Goal: Information Seeking & Learning: Check status

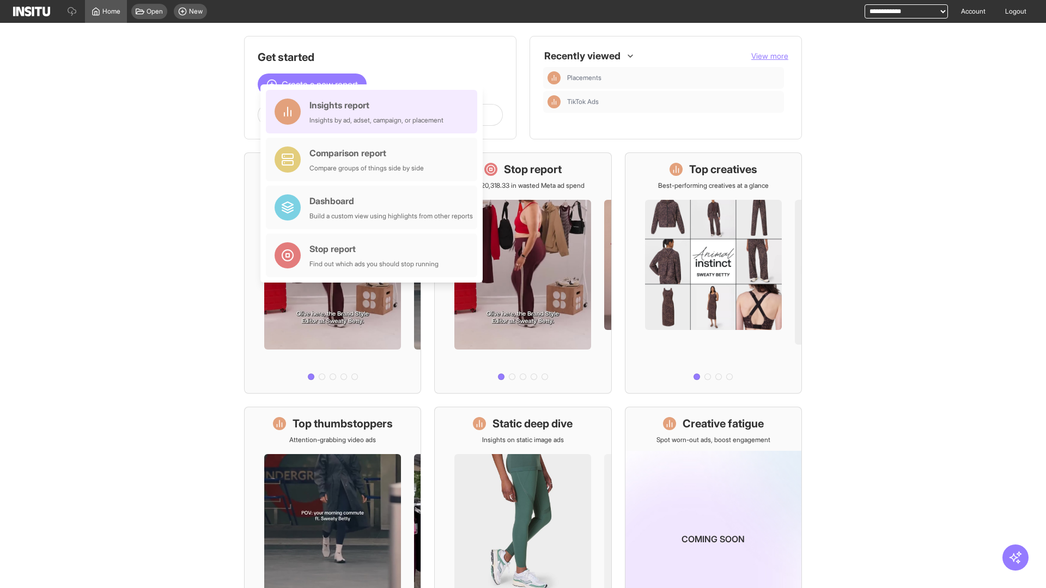
click at [374, 112] on div "Insights report Insights by ad, adset, campaign, or placement" at bounding box center [376, 112] width 134 height 26
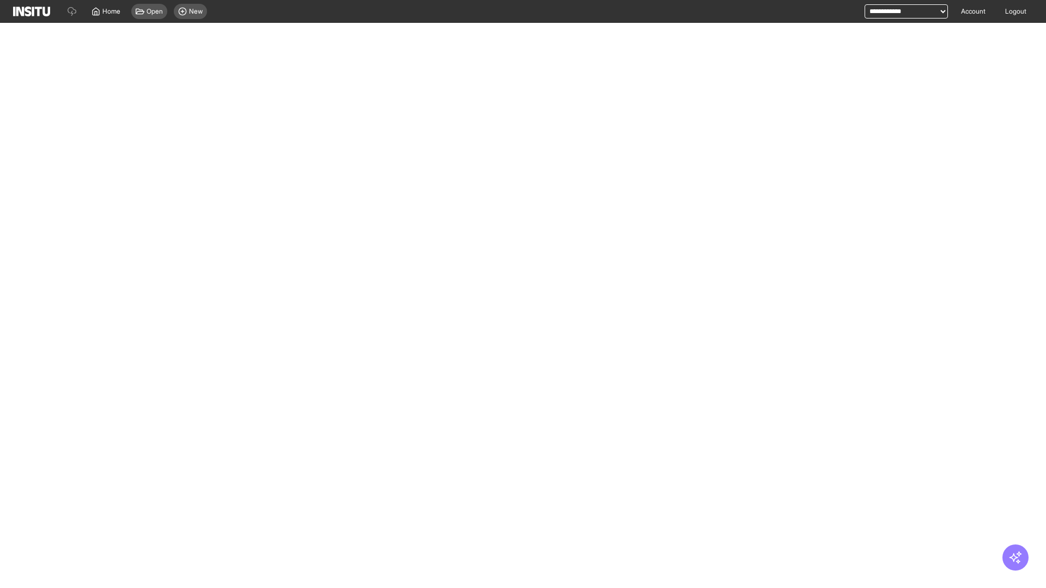
select select "**"
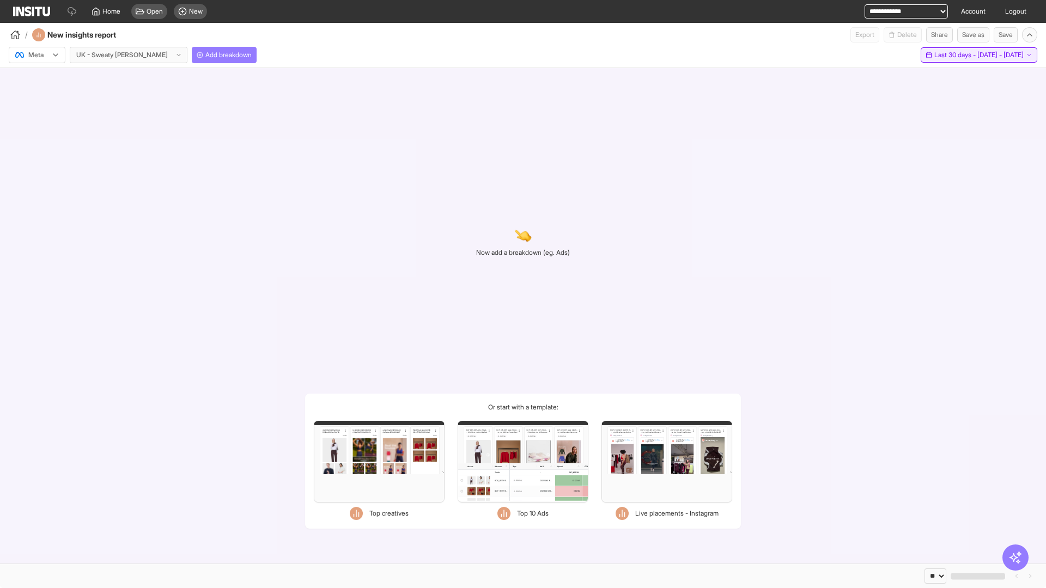
click at [955, 55] on span "Last 30 days - [DATE] - [DATE]" at bounding box center [978, 55] width 89 height 9
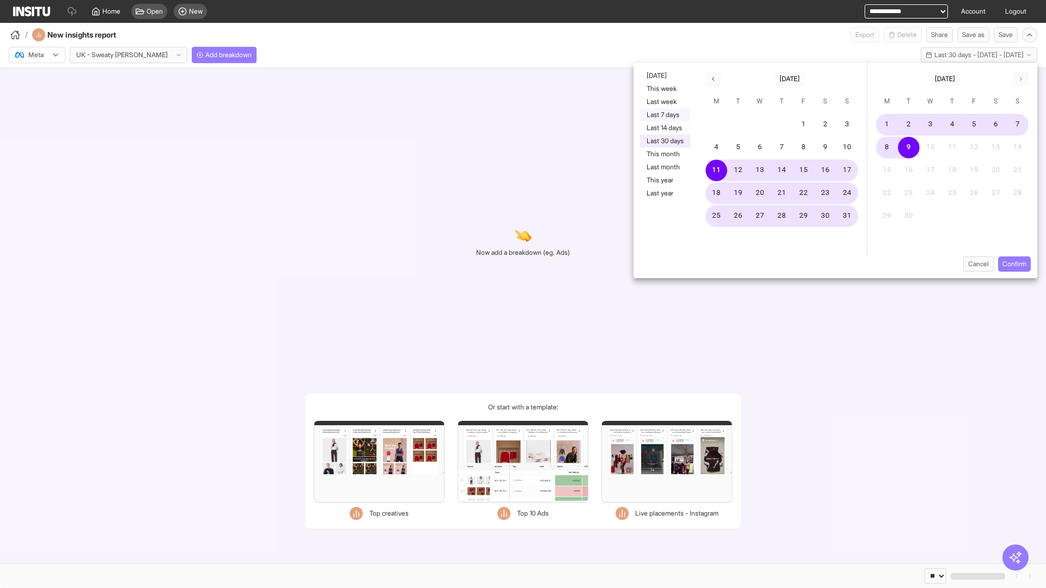
click at [664, 115] on button "Last 7 days" at bounding box center [665, 114] width 50 height 13
